Goal: Transaction & Acquisition: Download file/media

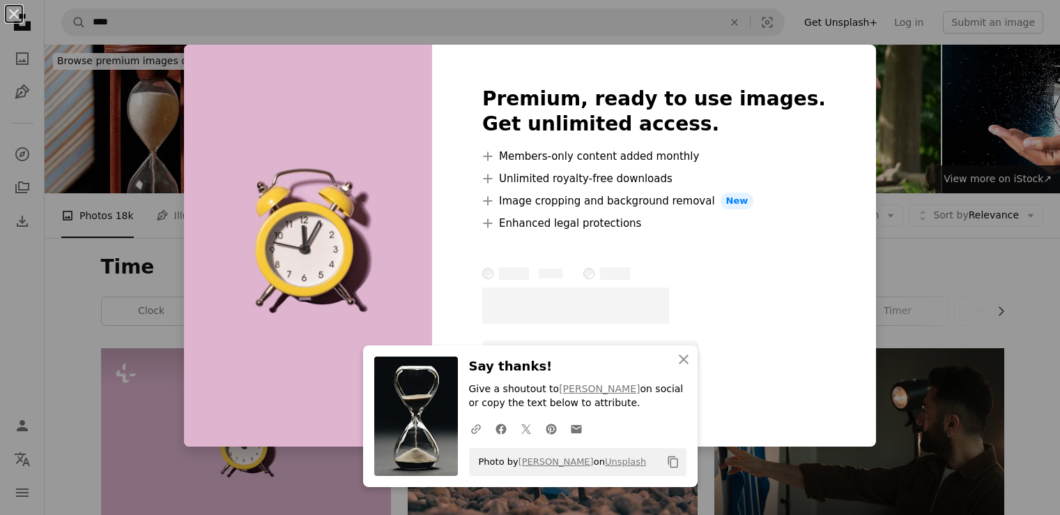
scroll to position [363, 0]
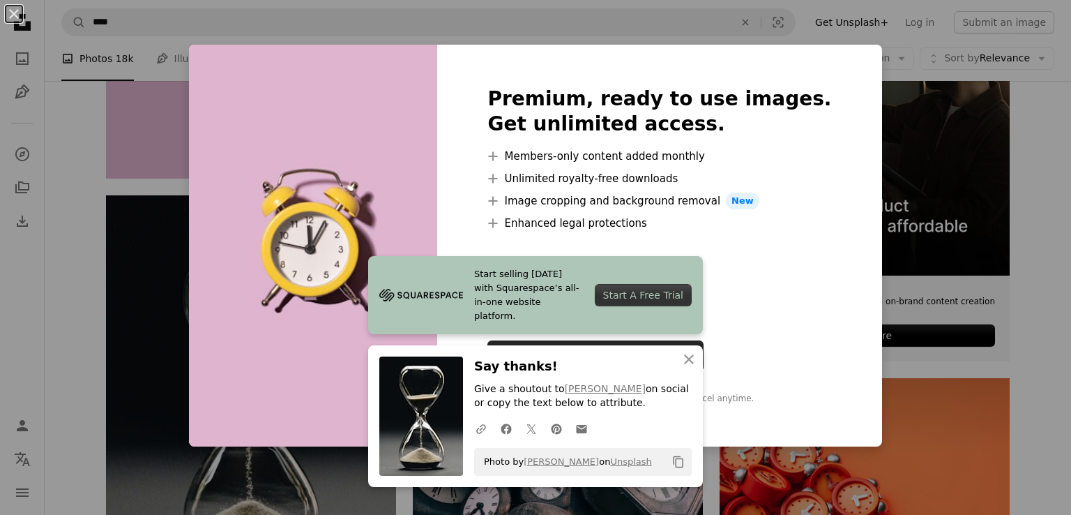
click at [862, 55] on div "An X shape Premium, ready to use images. Get unlimited access. A plus sign Memb…" at bounding box center [535, 257] width 1071 height 515
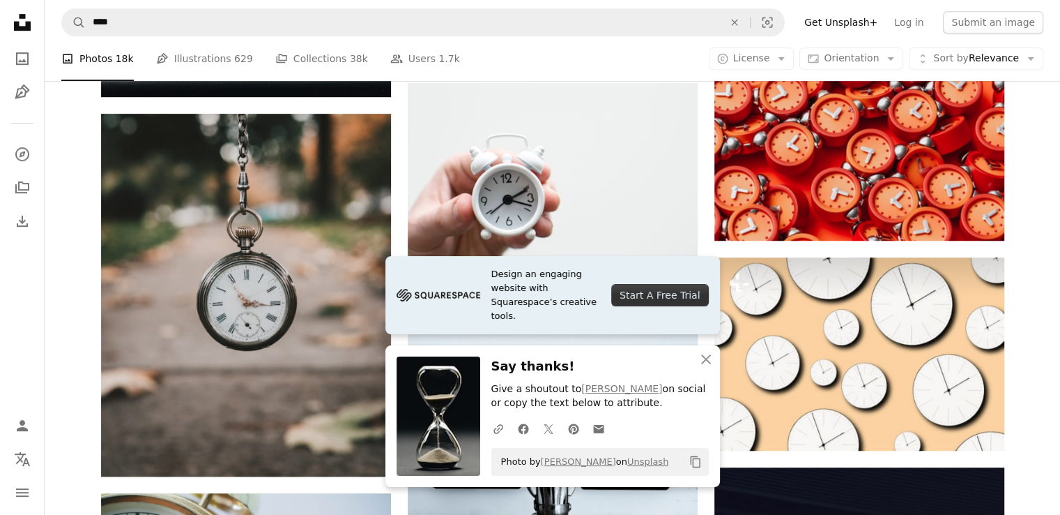
scroll to position [882, 0]
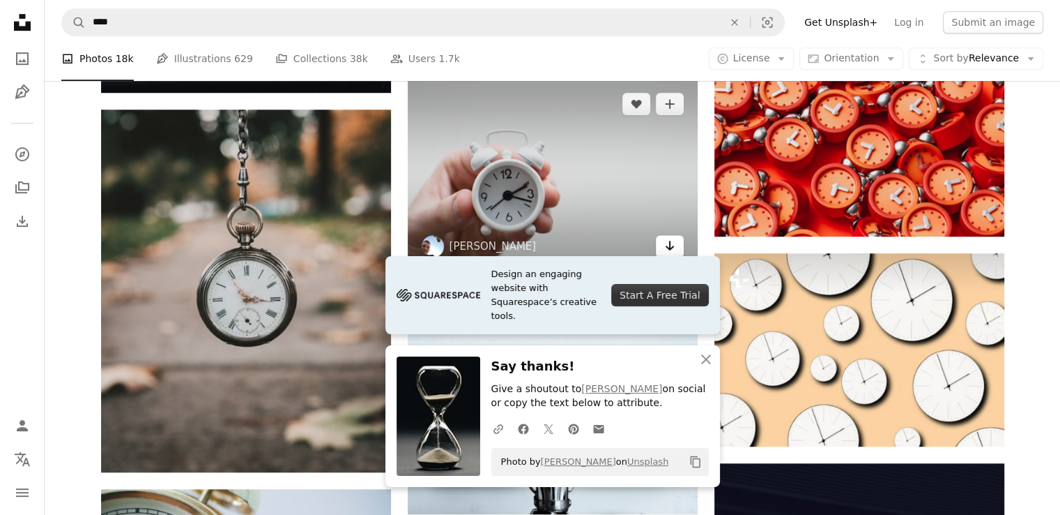
click at [675, 243] on icon "Arrow pointing down" at bounding box center [669, 245] width 11 height 17
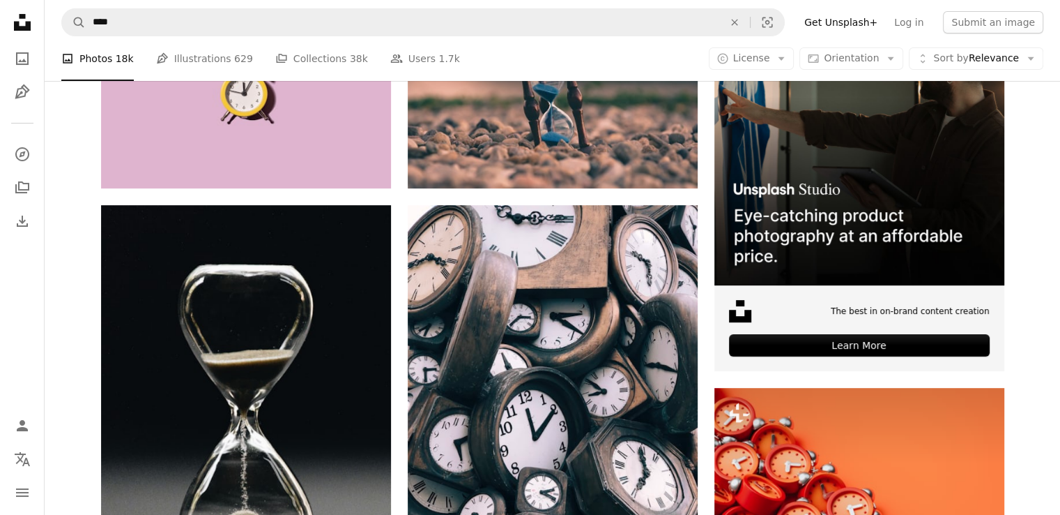
scroll to position [0, 0]
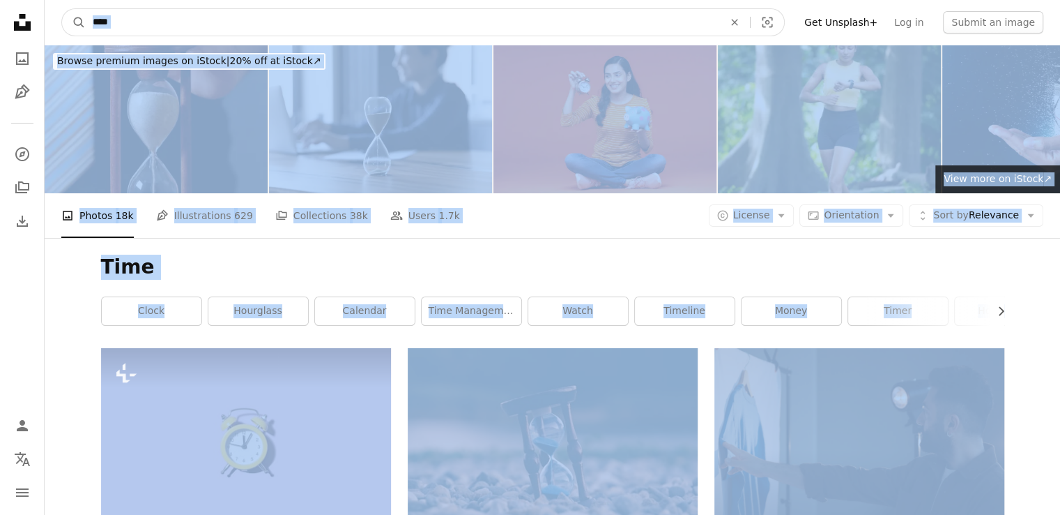
click at [117, 22] on input "****" at bounding box center [403, 22] width 634 height 26
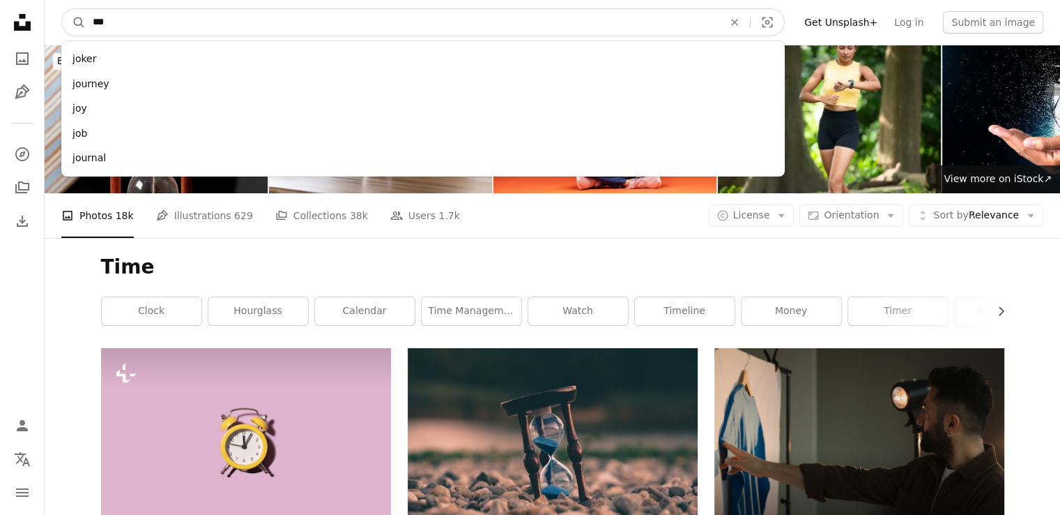
type input "***"
click at [62, 9] on button "A magnifying glass" at bounding box center [74, 22] width 24 height 26
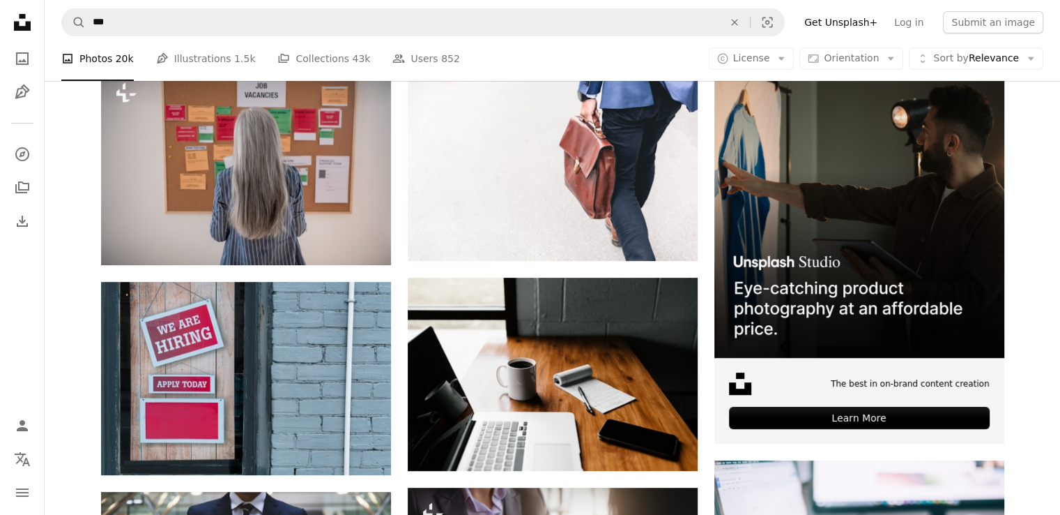
scroll to position [311, 0]
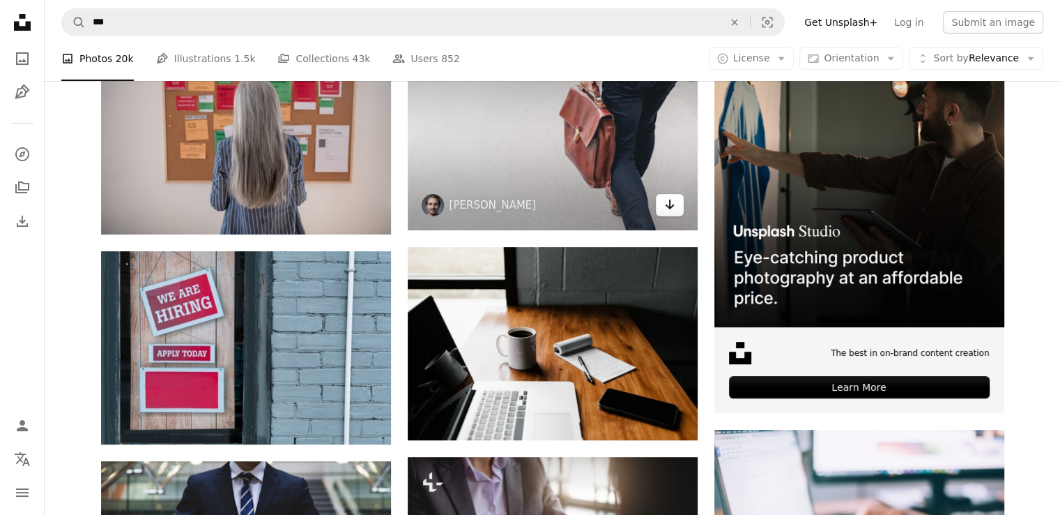
click at [673, 201] on icon "Arrow pointing down" at bounding box center [669, 204] width 11 height 17
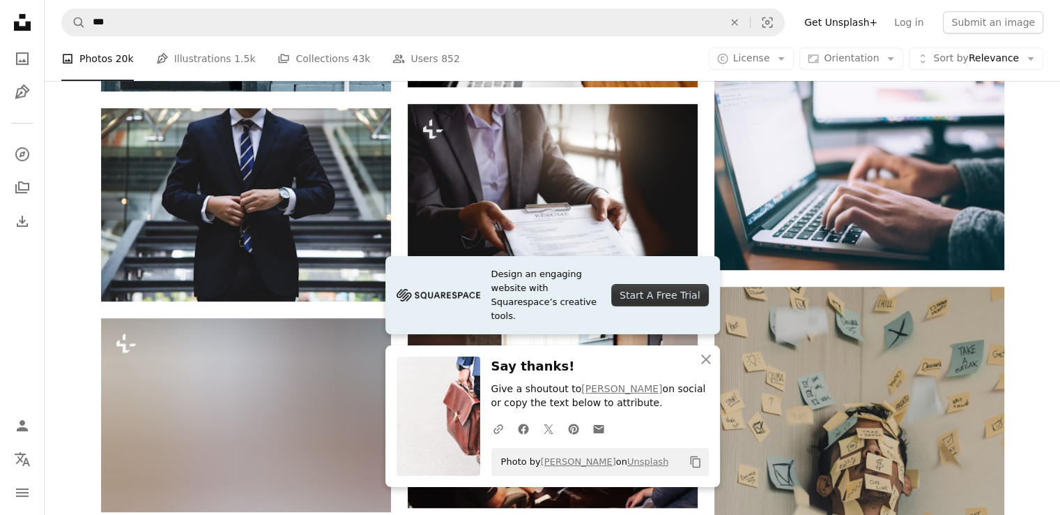
scroll to position [675, 0]
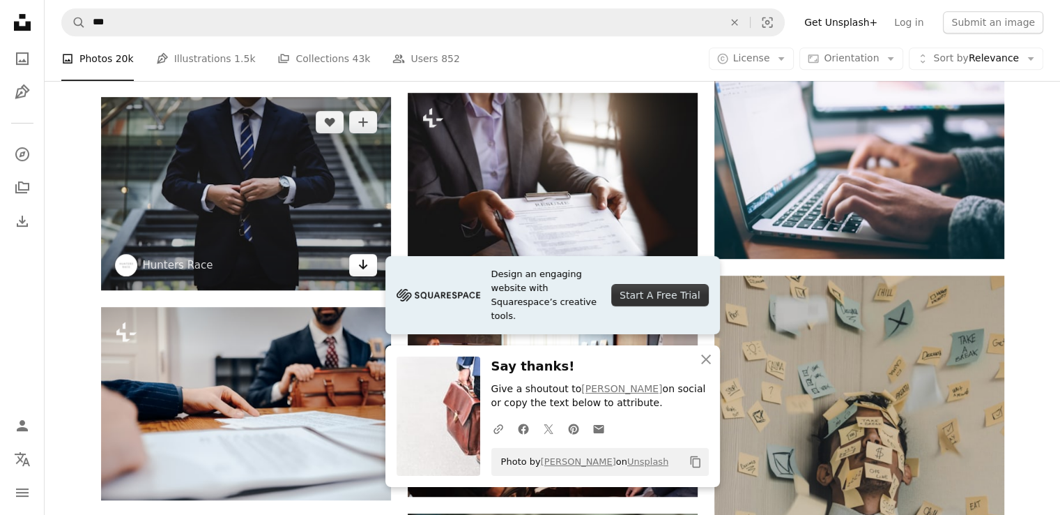
click at [365, 268] on icon "Arrow pointing down" at bounding box center [363, 264] width 11 height 17
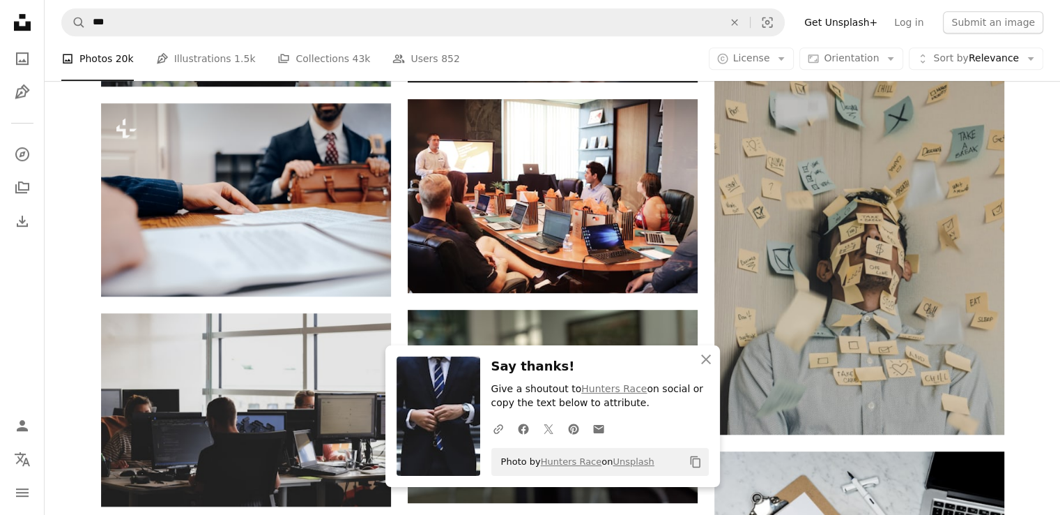
scroll to position [882, 0]
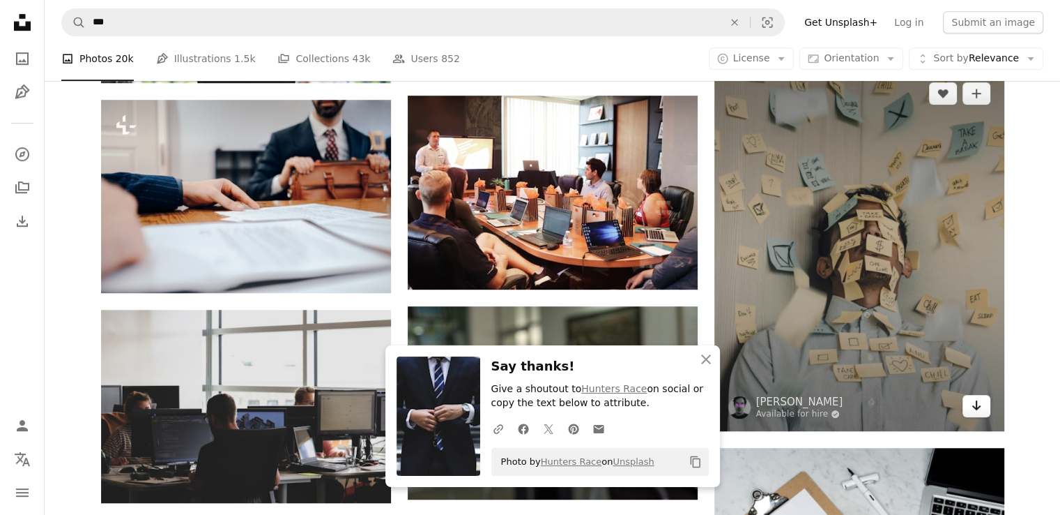
click at [977, 402] on icon "Arrow pointing down" at bounding box center [976, 405] width 11 height 17
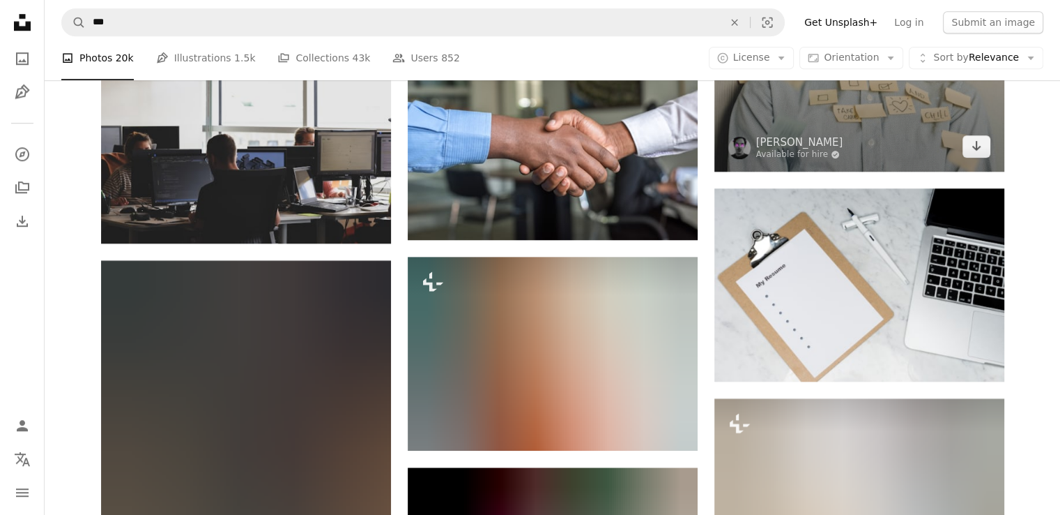
scroll to position [1401, 0]
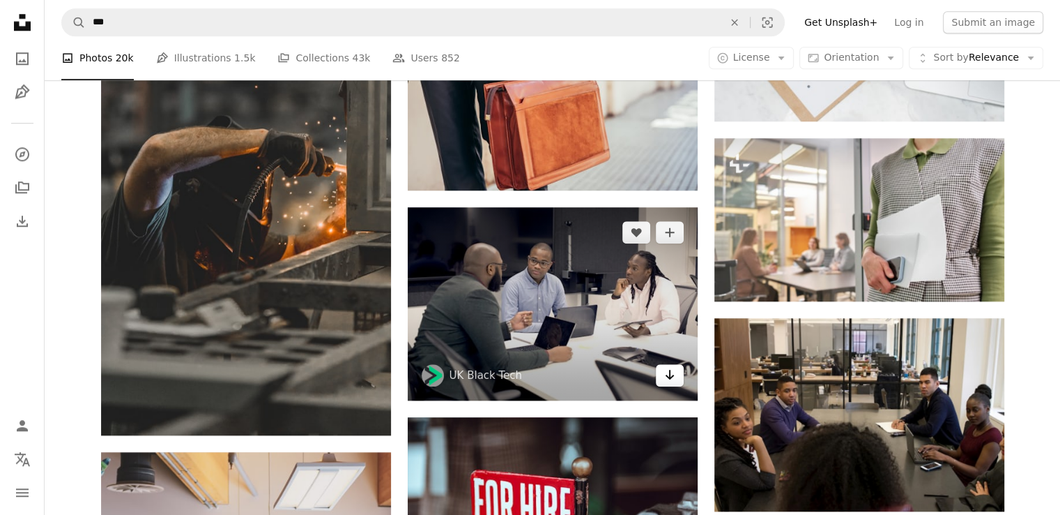
click at [667, 376] on icon "Download" at bounding box center [669, 375] width 9 height 10
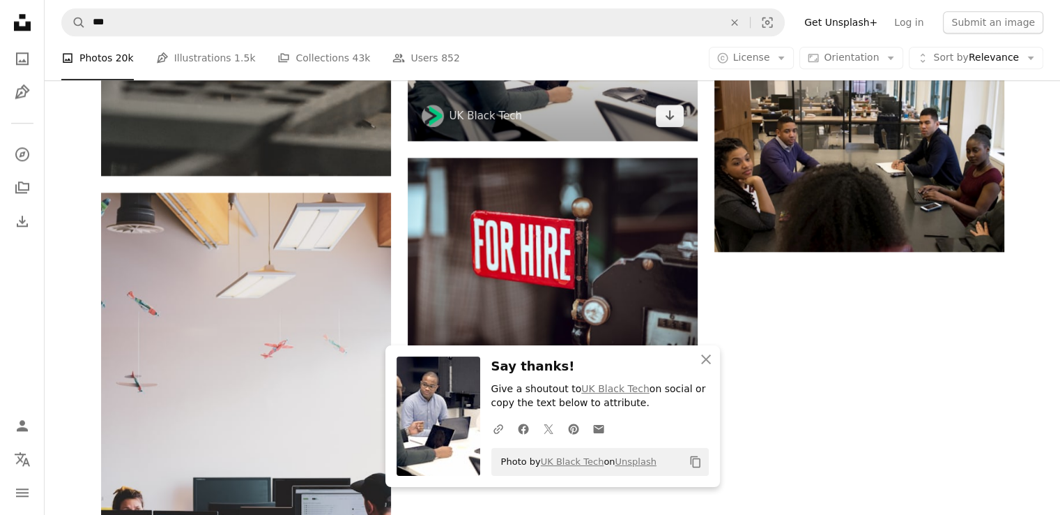
scroll to position [0, 0]
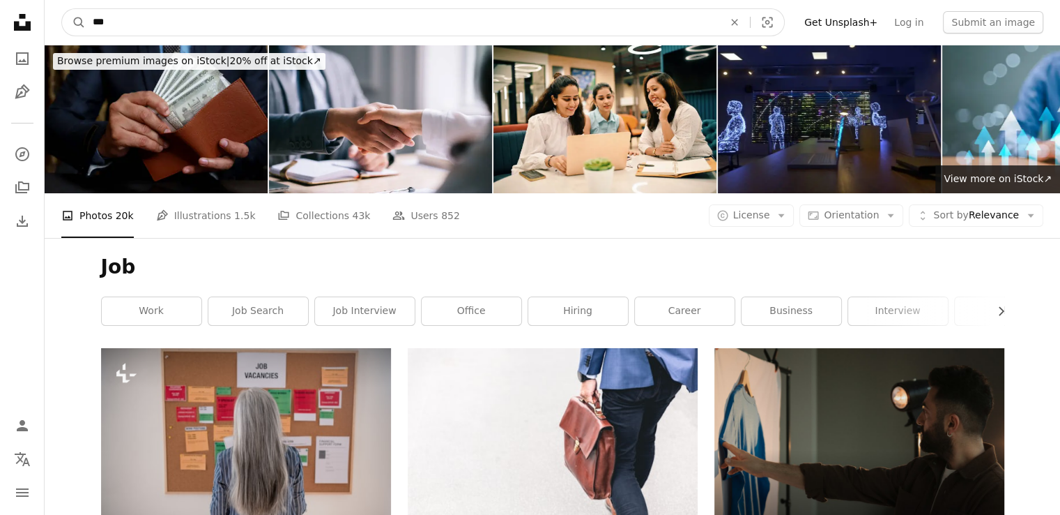
click at [165, 20] on input "***" at bounding box center [403, 22] width 634 height 26
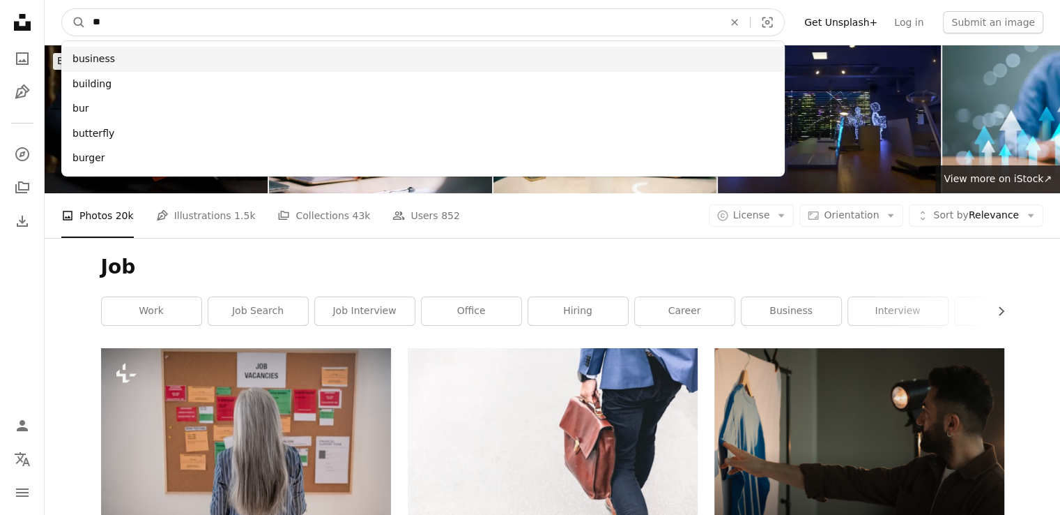
type input "**"
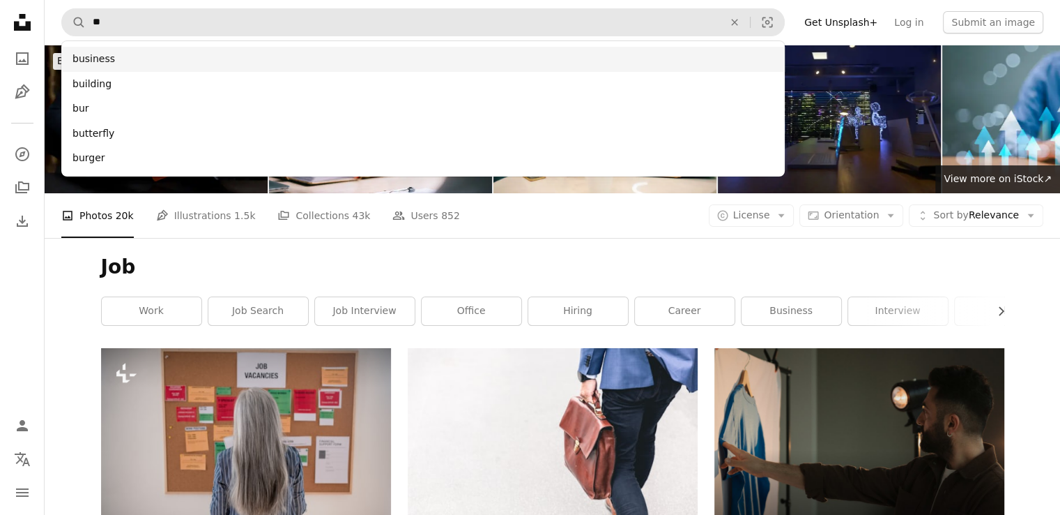
click at [144, 56] on div "business" at bounding box center [423, 59] width 724 height 25
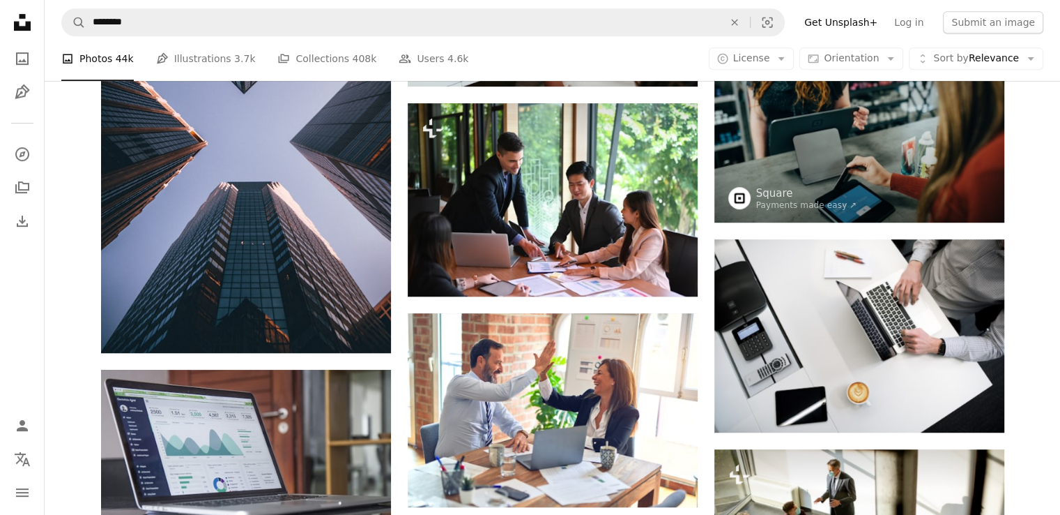
scroll to position [778, 0]
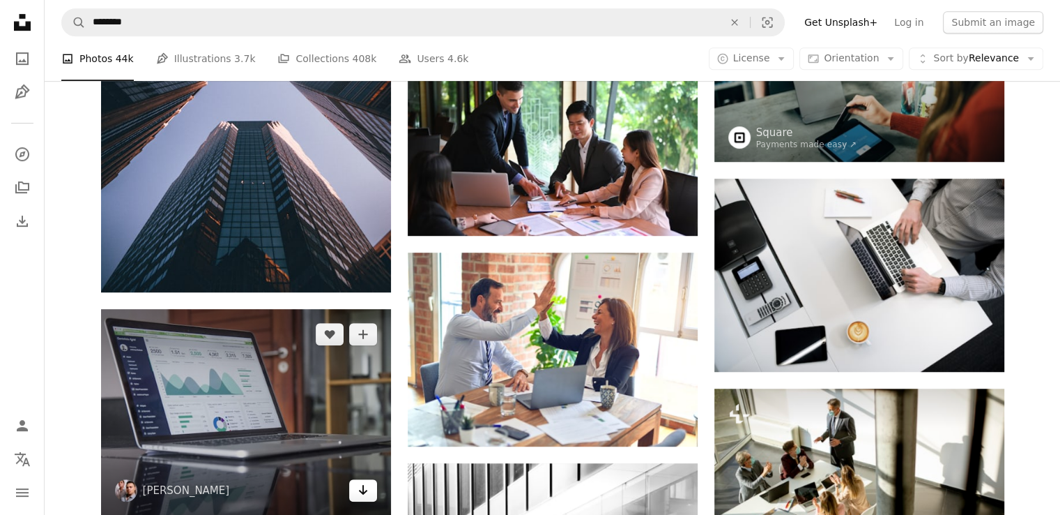
click at [363, 487] on icon "Download" at bounding box center [362, 490] width 9 height 10
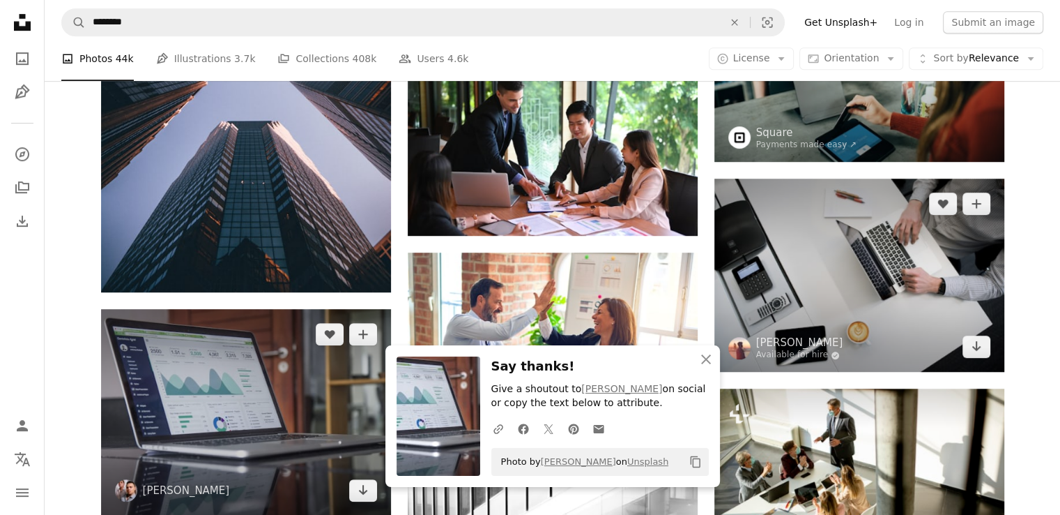
scroll to position [1037, 0]
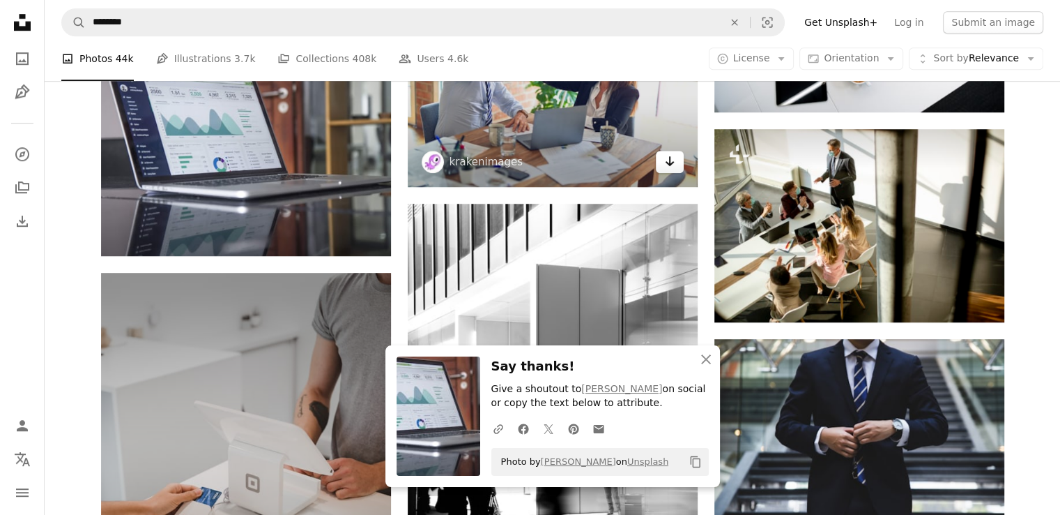
click at [666, 156] on icon "Arrow pointing down" at bounding box center [669, 161] width 11 height 17
